Goal: Navigation & Orientation: Understand site structure

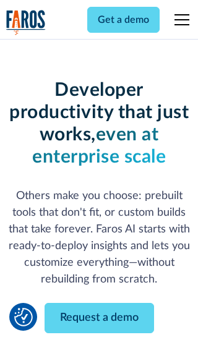
scroll to position [148, 0]
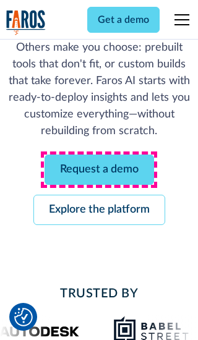
click at [99, 169] on link "Request a demo" at bounding box center [99, 170] width 109 height 30
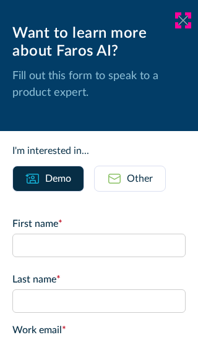
click at [183, 20] on icon at bounding box center [183, 19] width 10 height 9
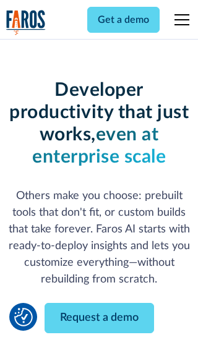
scroll to position [189, 0]
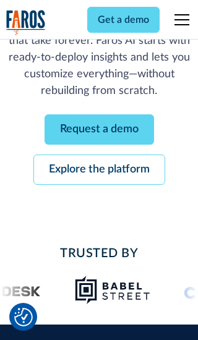
click at [99, 169] on link "Explore the platform" at bounding box center [99, 170] width 132 height 30
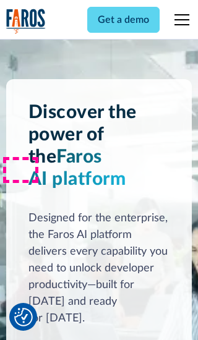
scroll to position [9289, 0]
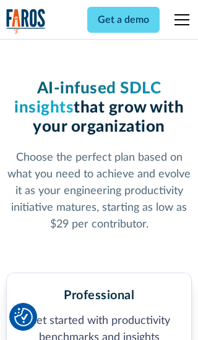
scroll to position [1916, 0]
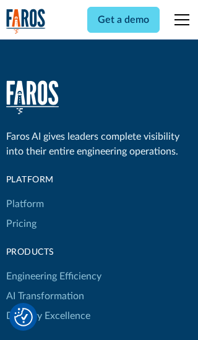
click at [24, 194] on link "Platform" at bounding box center [25, 204] width 38 height 20
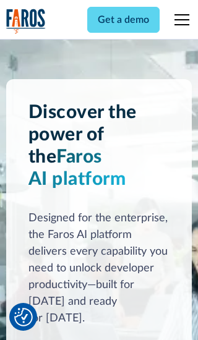
scroll to position [9686, 0]
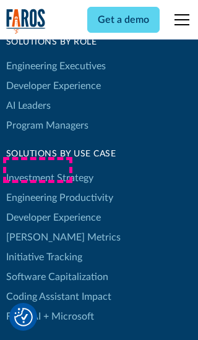
scroll to position [7645, 0]
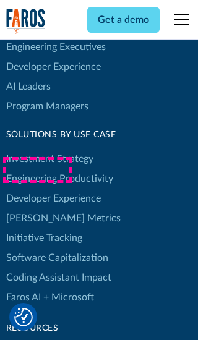
click at [37, 208] on link "[PERSON_NAME] Metrics" at bounding box center [63, 218] width 114 height 20
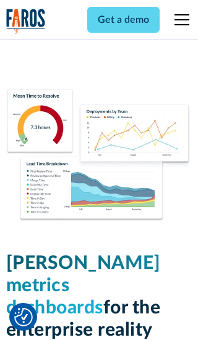
scroll to position [5415, 0]
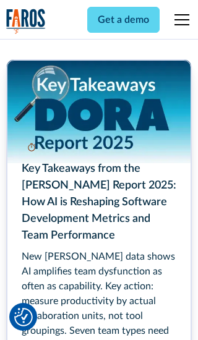
scroll to position [5554, 0]
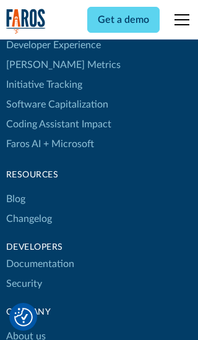
click at [28, 209] on link "Changelog" at bounding box center [29, 219] width 46 height 20
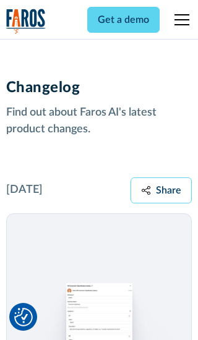
scroll to position [14937, 0]
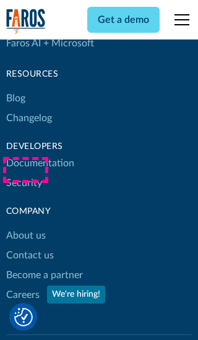
click at [25, 226] on link "About us" at bounding box center [26, 236] width 40 height 20
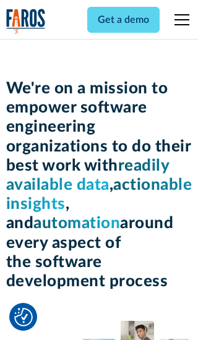
scroll to position [4264, 0]
